Goal: Task Accomplishment & Management: Complete application form

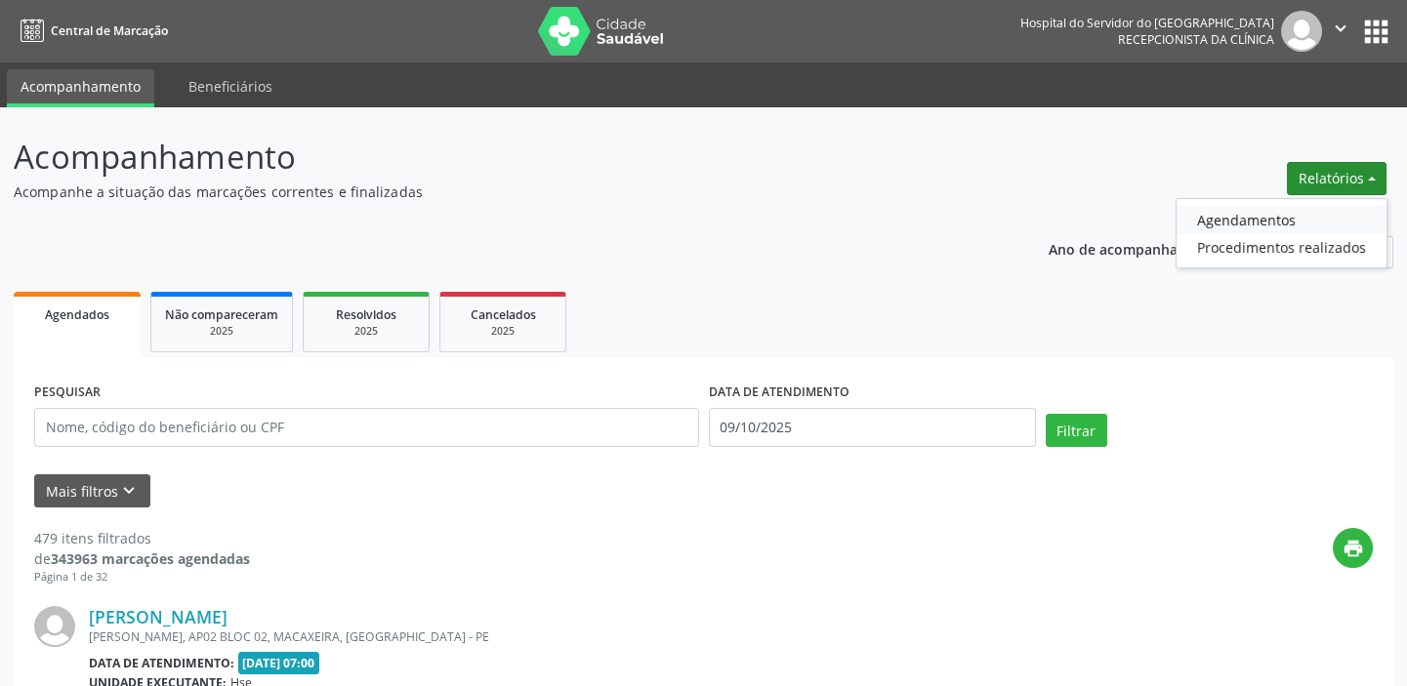
click at [1279, 216] on link "Agendamentos" at bounding box center [1282, 219] width 210 height 27
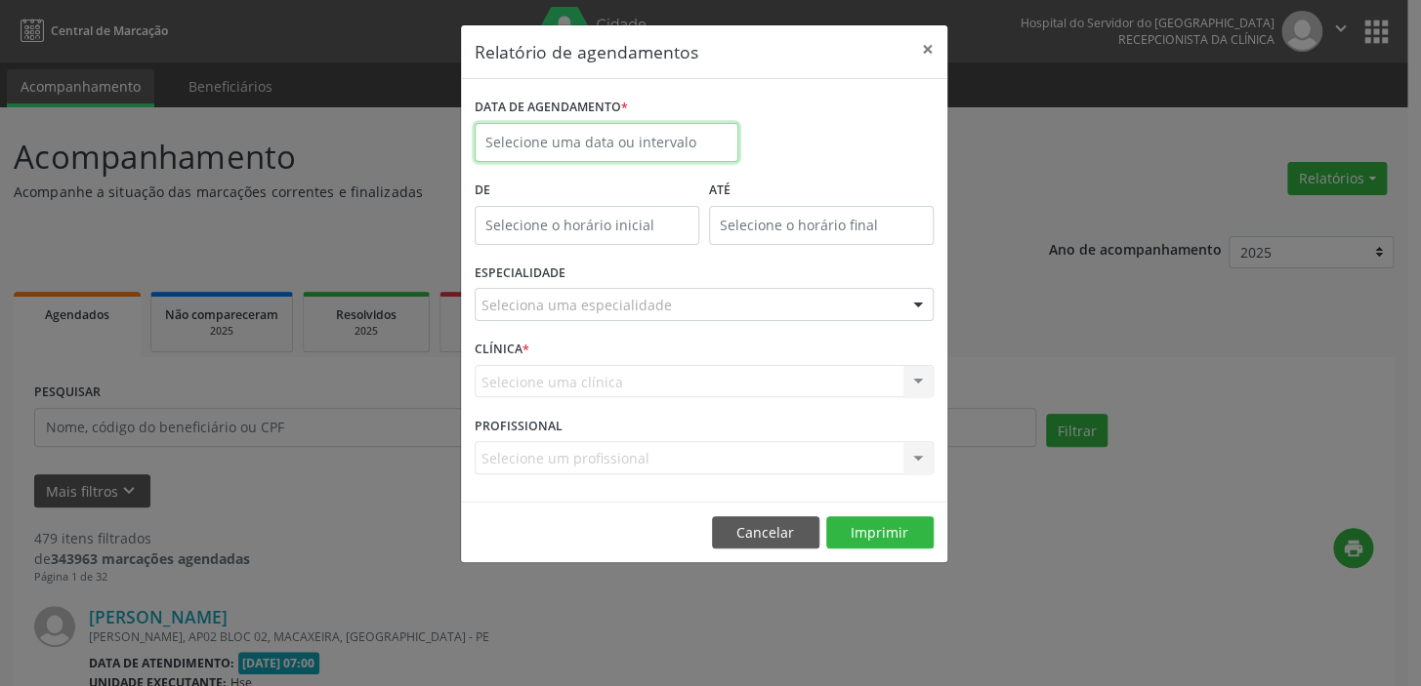
click at [559, 130] on input "text" at bounding box center [607, 142] width 264 height 39
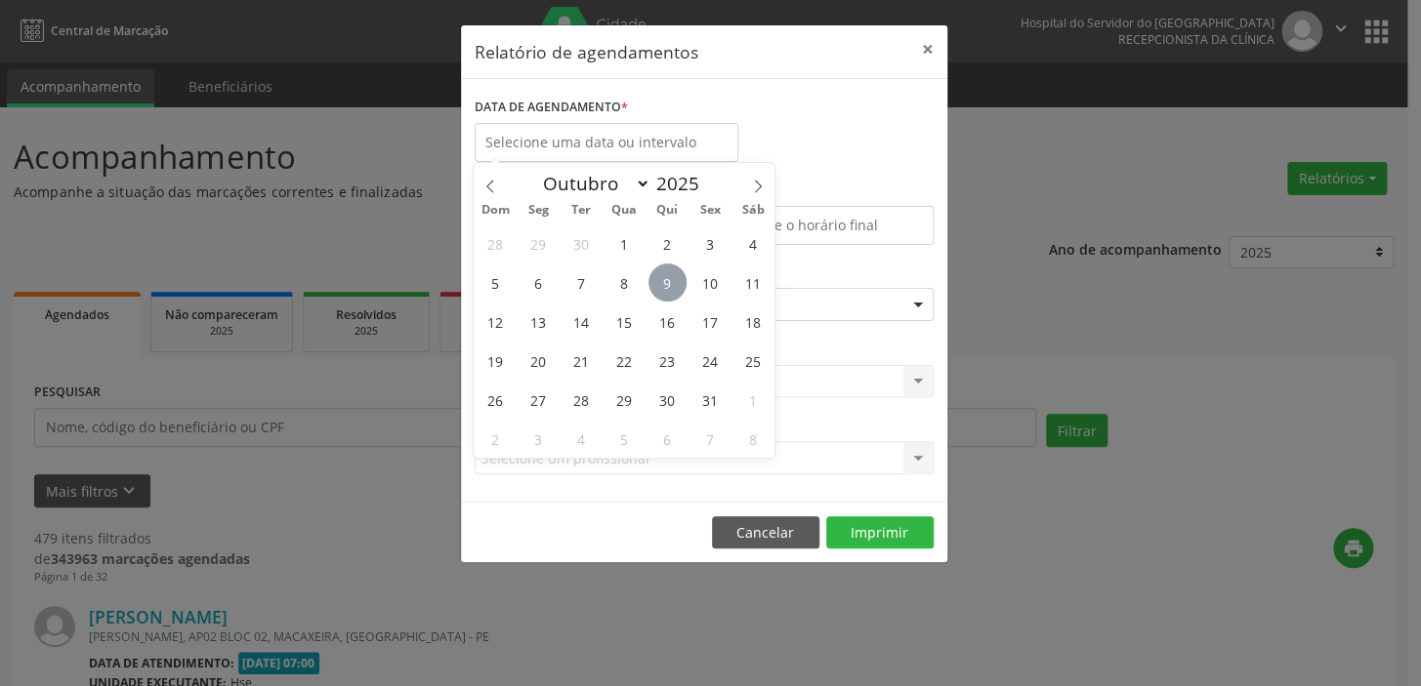
click at [674, 283] on span "9" at bounding box center [667, 283] width 38 height 38
type input "09/10/2025"
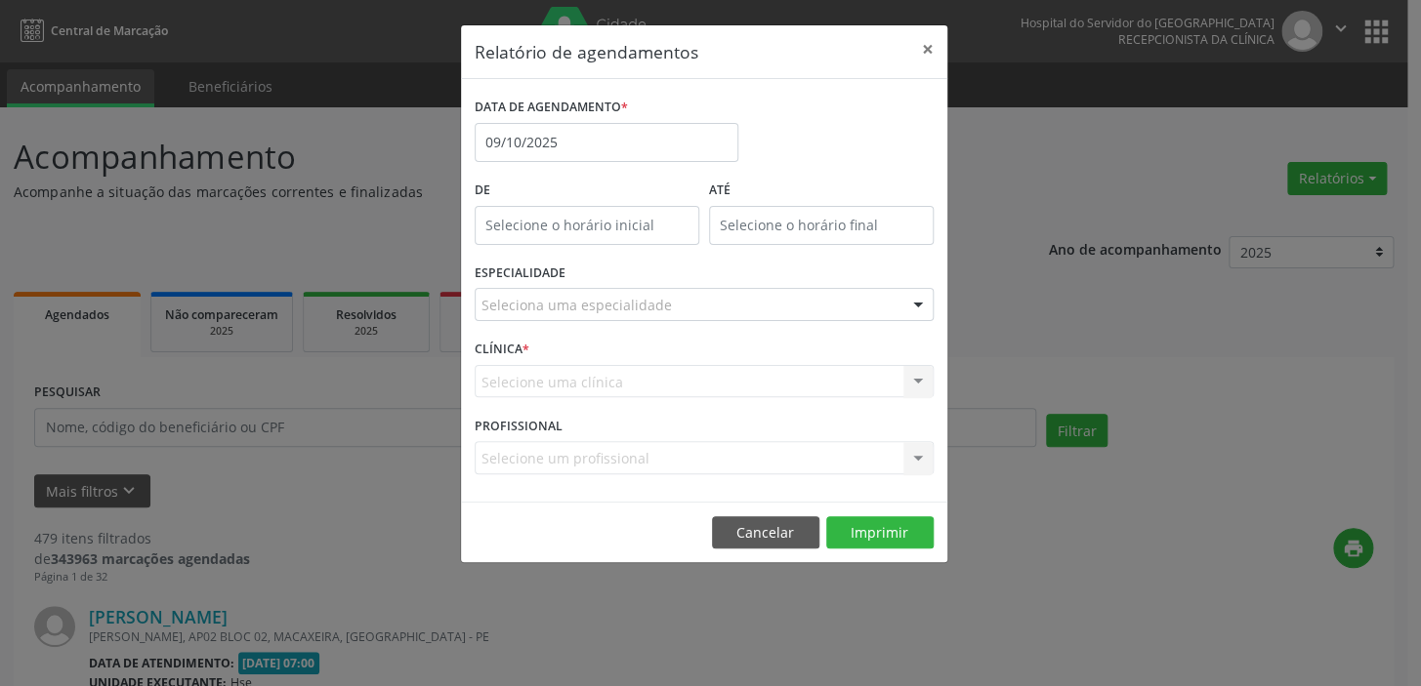
click at [762, 307] on div "Seleciona uma especialidade" at bounding box center [704, 304] width 459 height 33
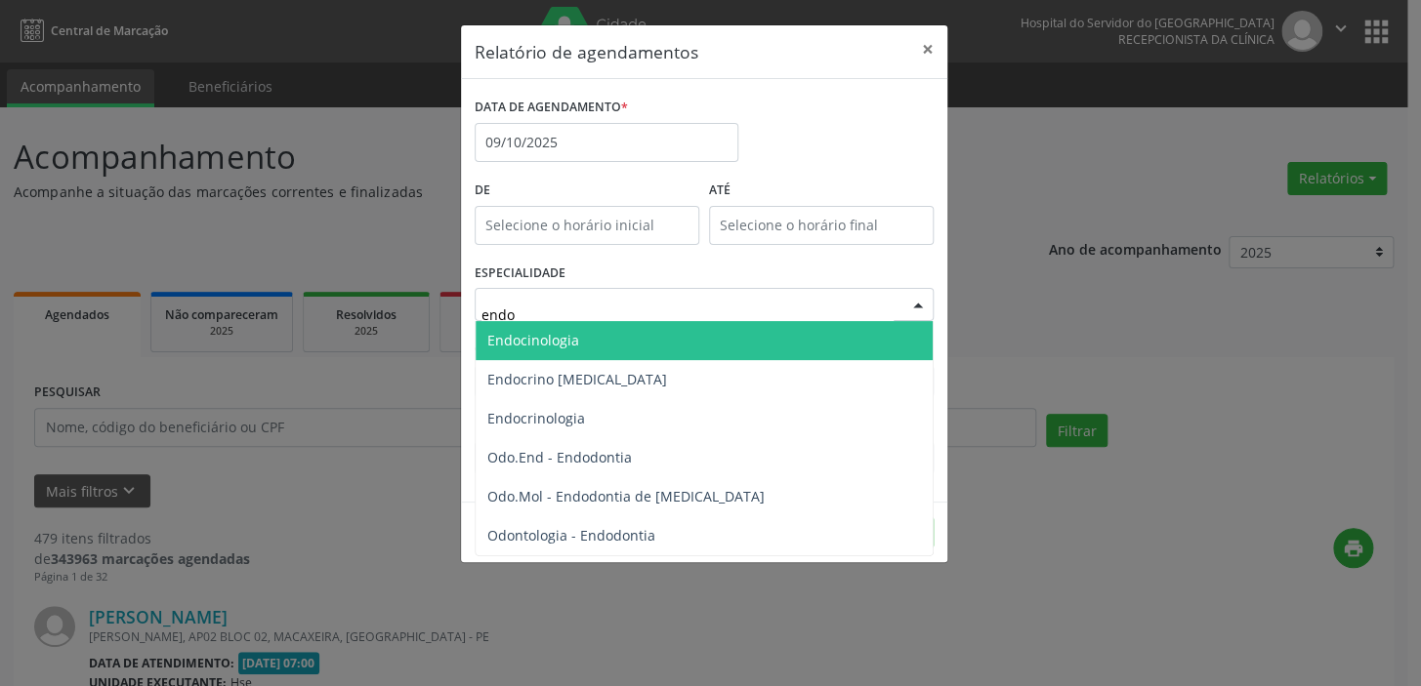
type input "endoc"
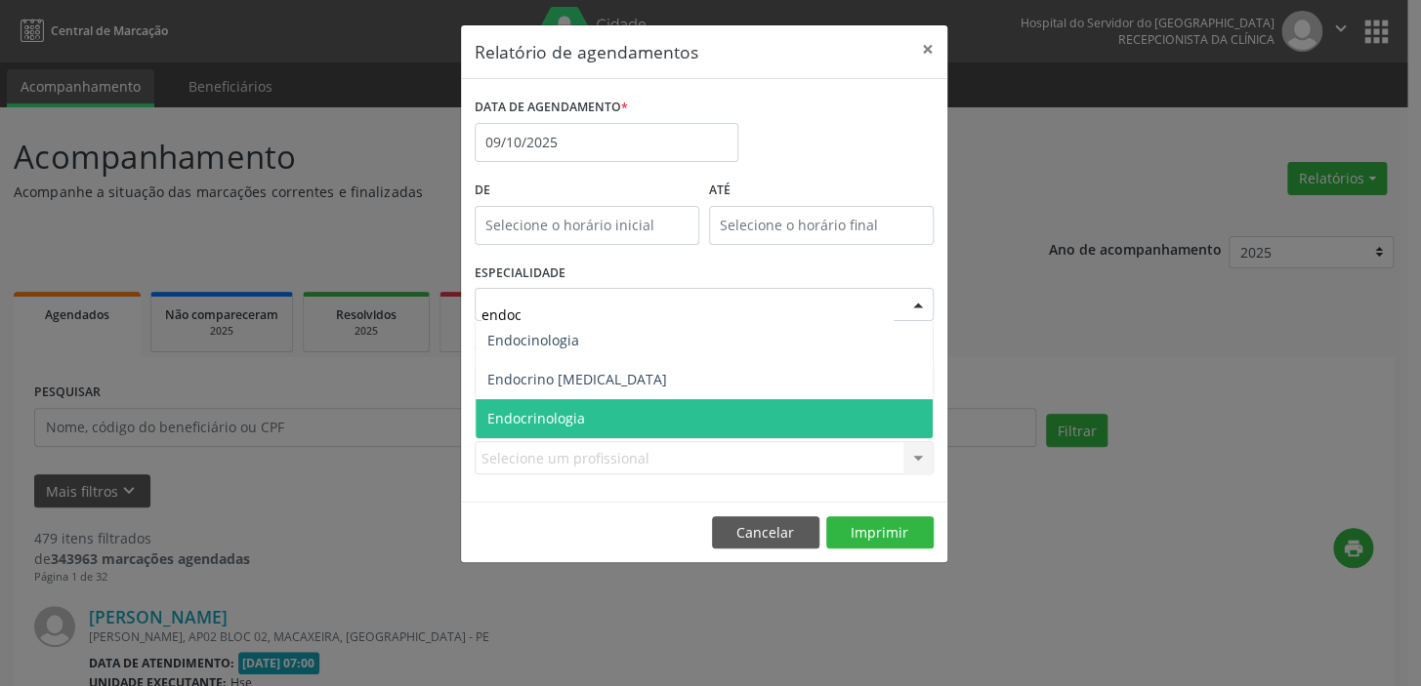
click at [731, 407] on span "Endocrinologia" at bounding box center [704, 418] width 457 height 39
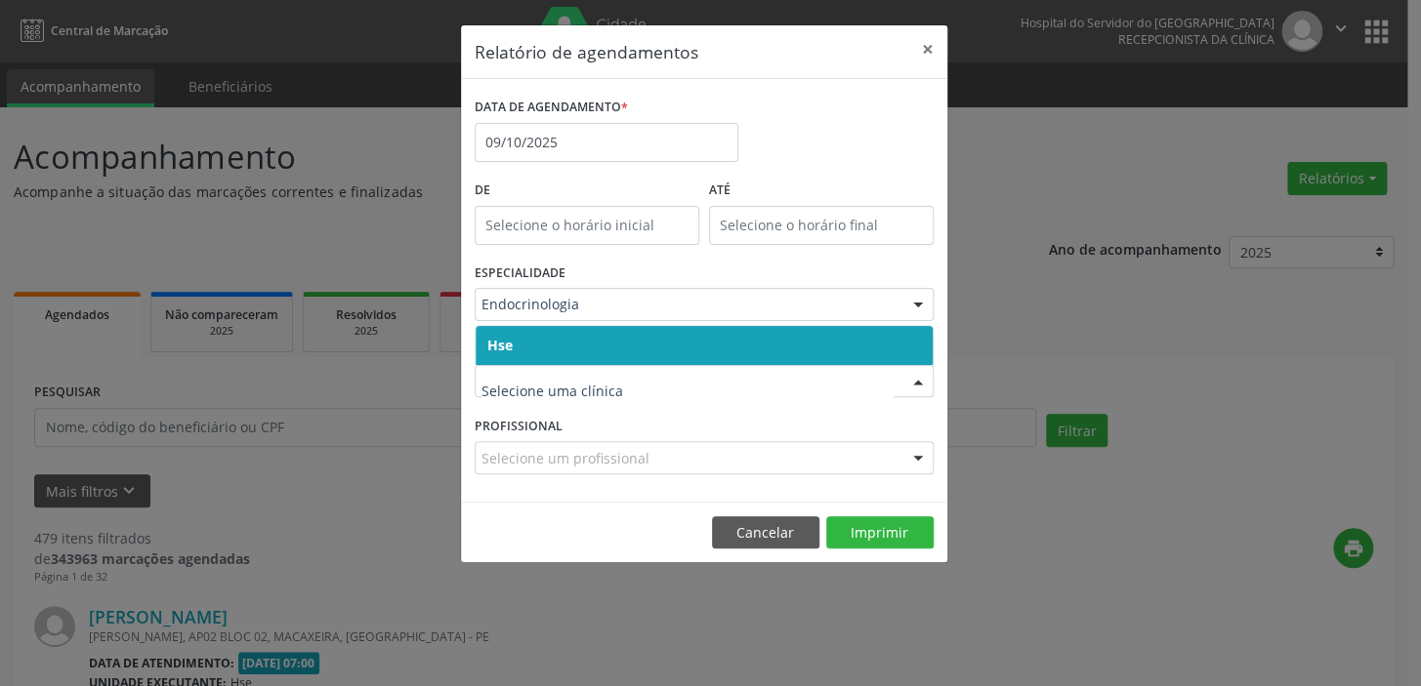
click at [718, 340] on span "Hse" at bounding box center [704, 345] width 457 height 39
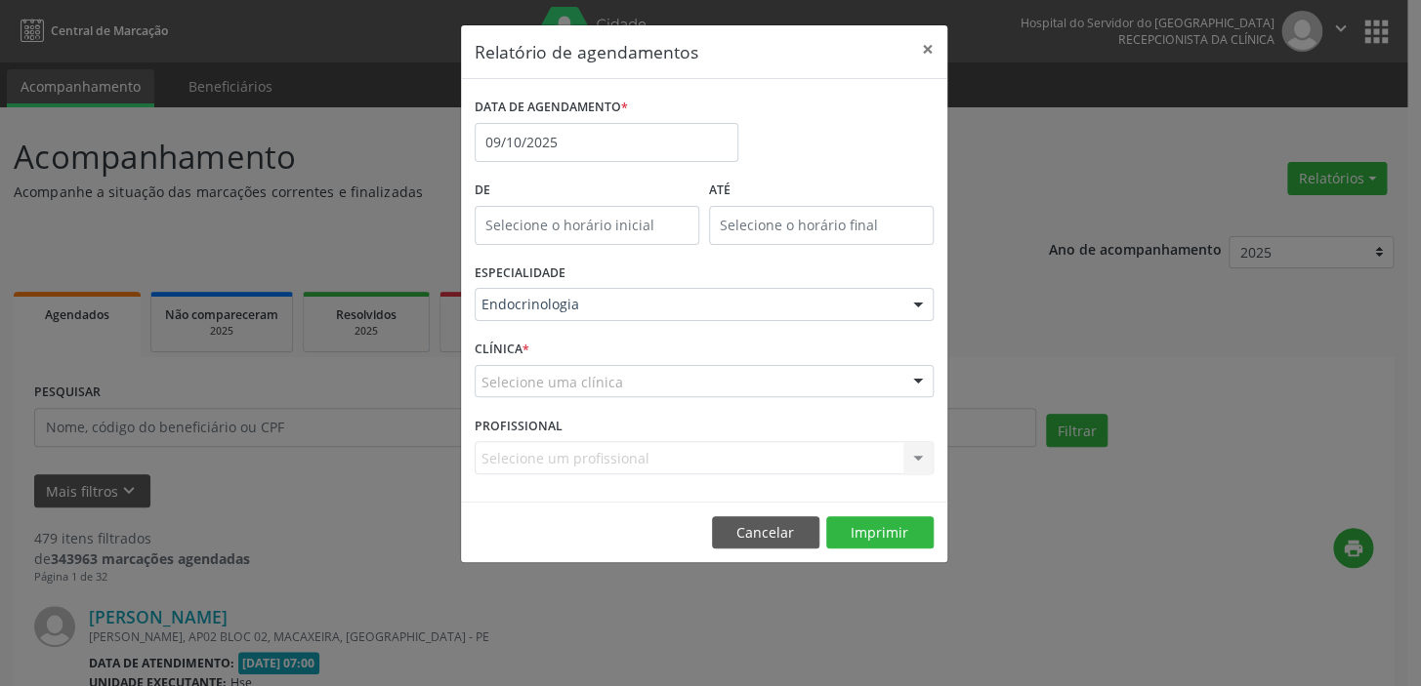
click at [717, 377] on div "Selecione uma clínica" at bounding box center [704, 381] width 459 height 33
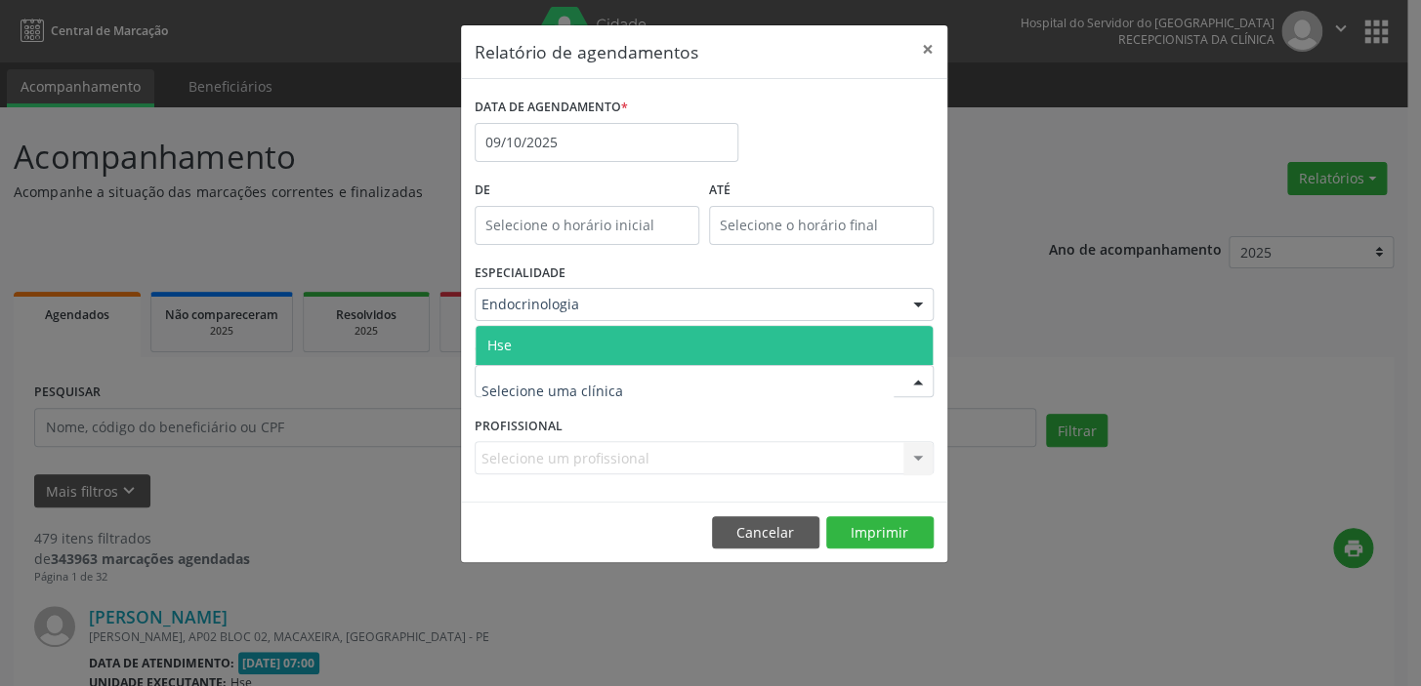
click at [667, 341] on span "Hse" at bounding box center [704, 345] width 457 height 39
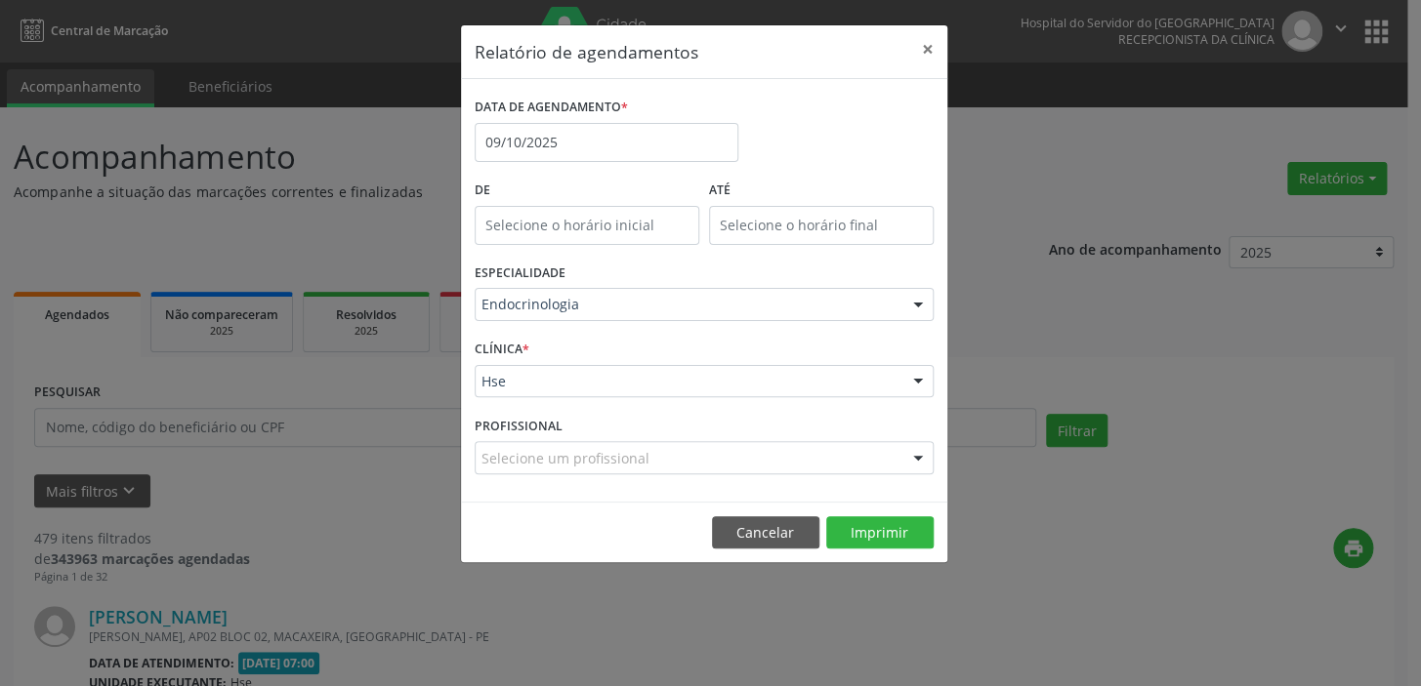
click at [668, 459] on div "Selecione um profissional" at bounding box center [704, 457] width 459 height 33
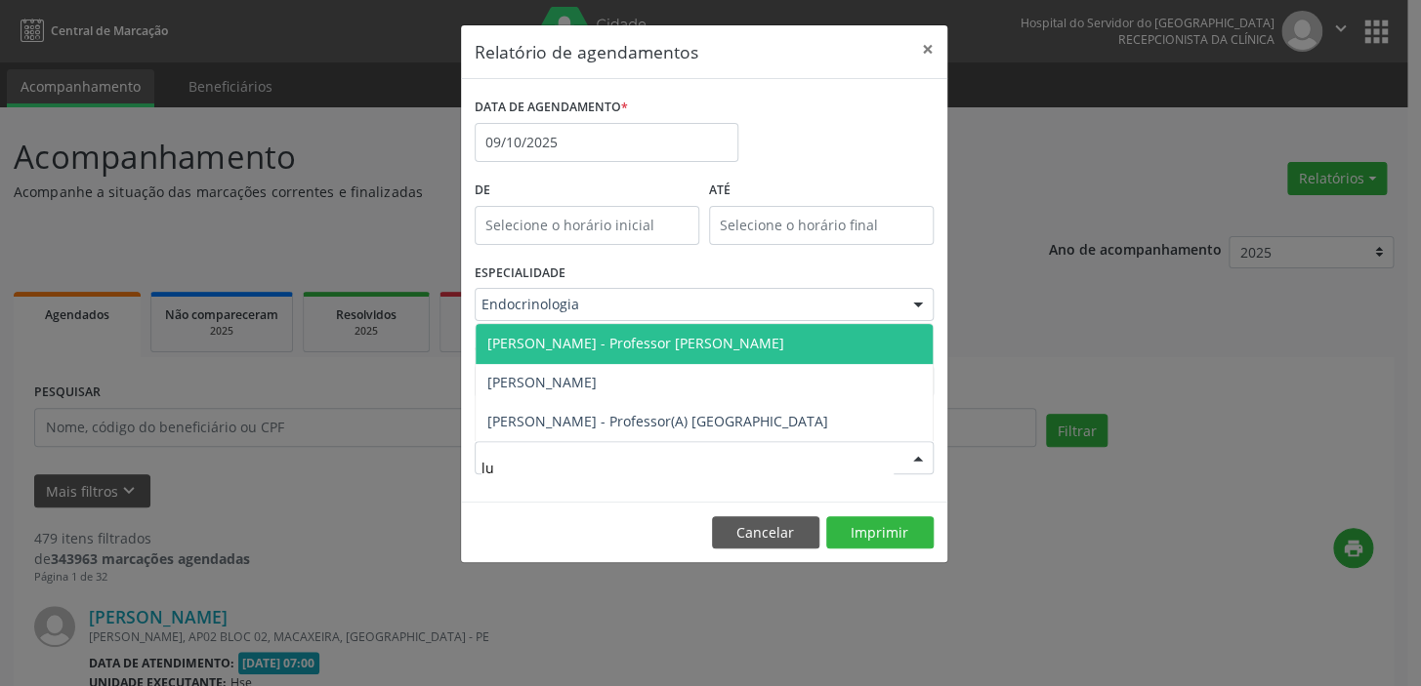
type input "luc"
click at [690, 332] on span "[PERSON_NAME] - Professor [PERSON_NAME]" at bounding box center [704, 343] width 457 height 39
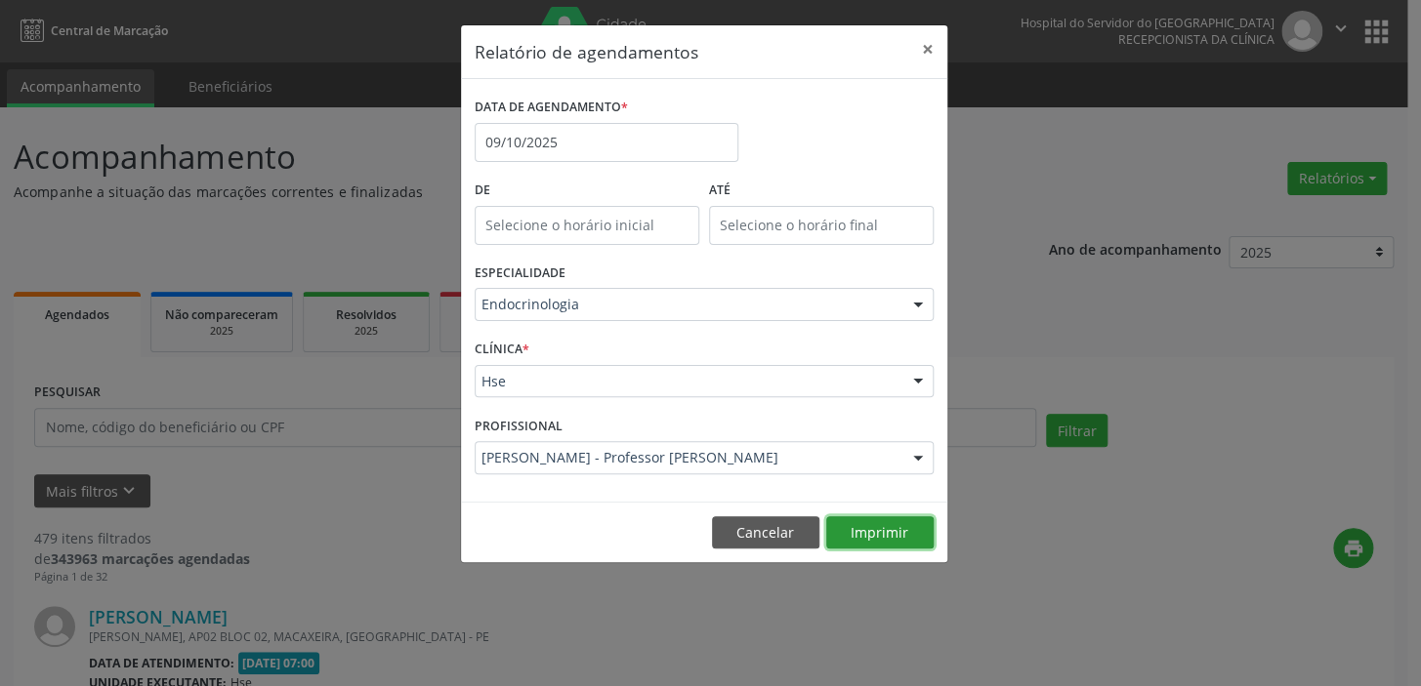
click at [872, 522] on button "Imprimir" at bounding box center [879, 533] width 107 height 33
